Goal: Information Seeking & Learning: Check status

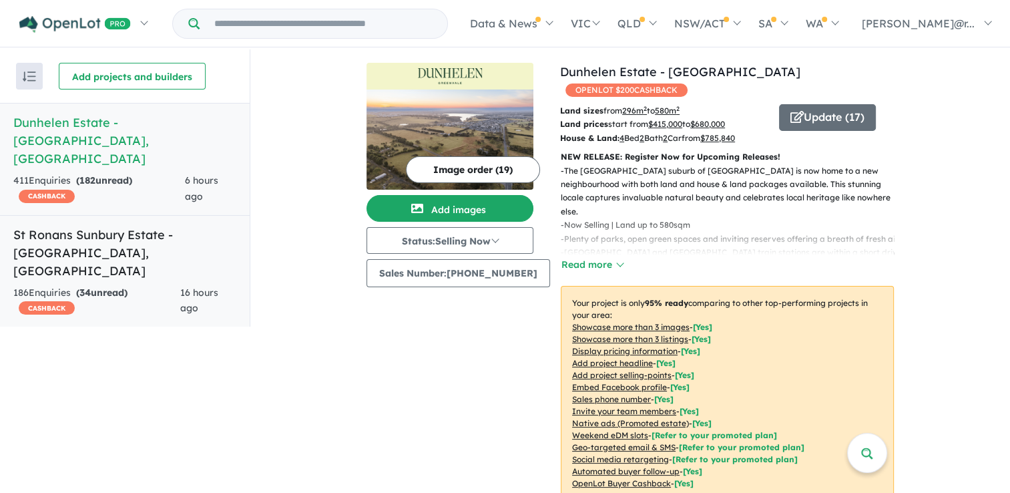
drag, startPoint x: 163, startPoint y: 210, endPoint x: 174, endPoint y: 214, distance: 11.4
click at [163, 226] on h5 "St Ronans Sunbury Estate - Bulla , VIC" at bounding box center [124, 253] width 223 height 54
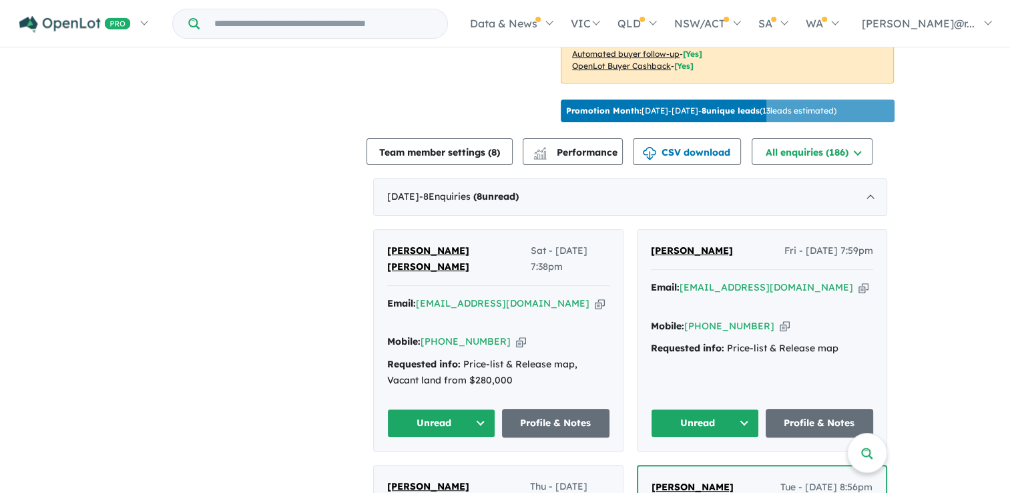
scroll to position [444, 0]
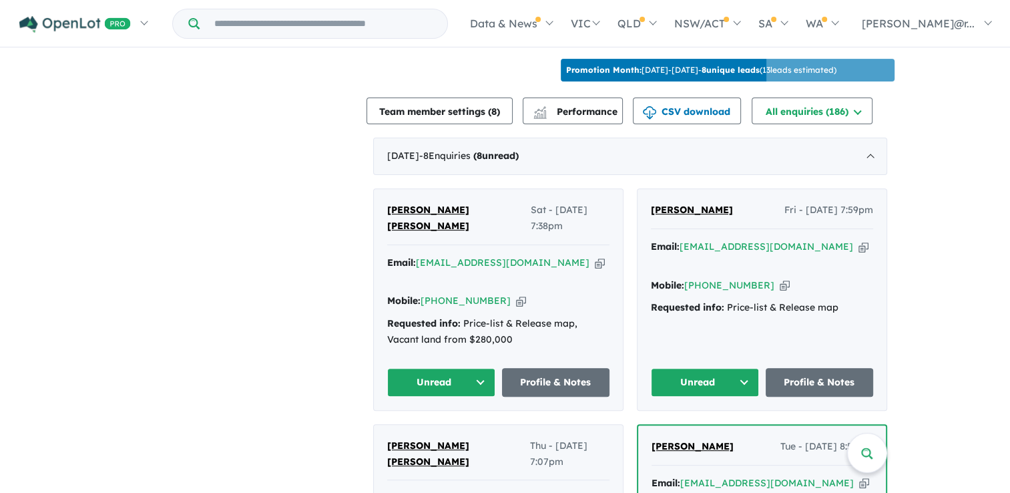
click at [539, 316] on div "Requested info: Price-list & Release map, Vacant land from $280,000" at bounding box center [498, 332] width 222 height 32
click at [411, 204] on span "[PERSON_NAME] [PERSON_NAME]" at bounding box center [428, 218] width 82 height 28
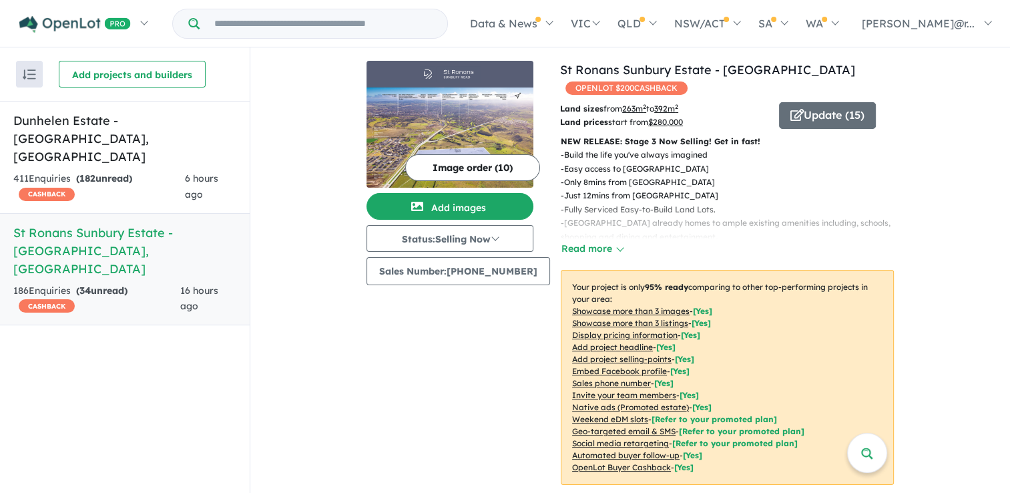
scroll to position [1, 0]
